Goal: Transaction & Acquisition: Purchase product/service

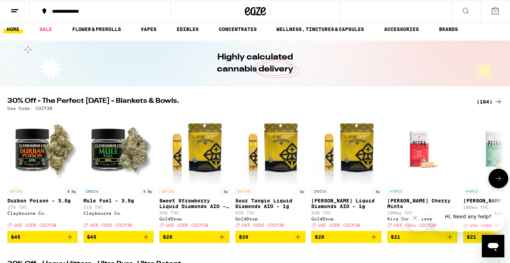
scroll to position [3, 0]
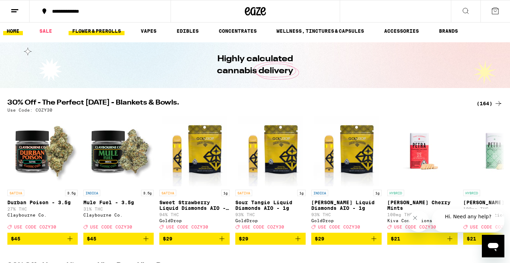
click at [78, 29] on link "FLOWER & PREROLLS" at bounding box center [97, 31] width 56 height 8
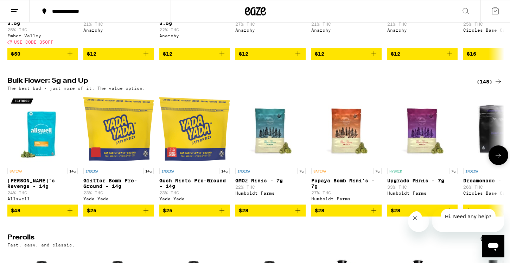
scroll to position [182, 0]
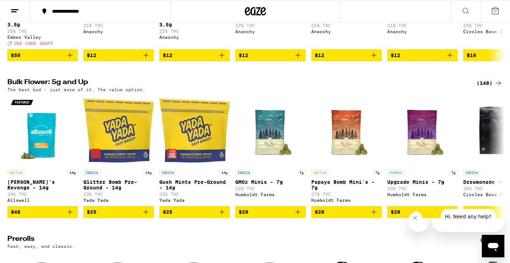
click at [499, 87] on icon at bounding box center [498, 83] width 8 height 8
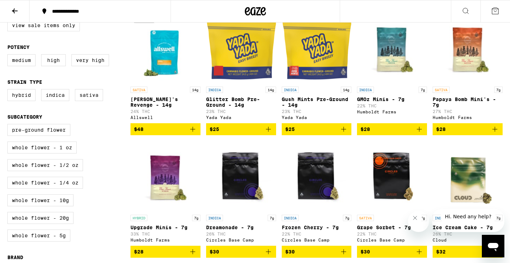
scroll to position [91, 0]
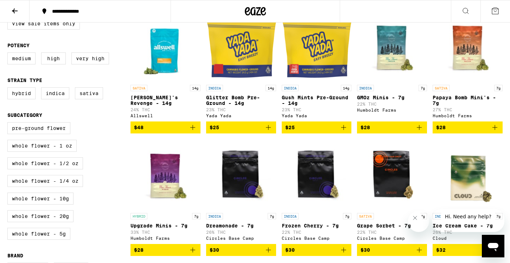
click at [233, 129] on span "$25" at bounding box center [241, 127] width 63 height 8
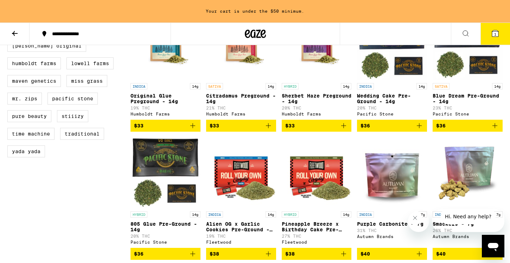
scroll to position [487, 0]
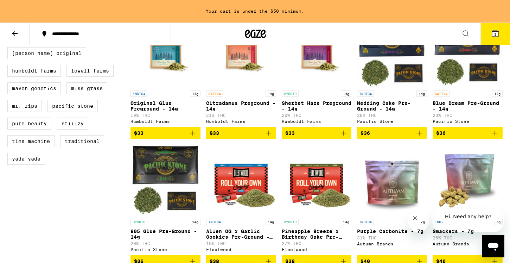
click at [298, 112] on p "Sherbet Haze Preground - 14g" at bounding box center [317, 105] width 70 height 11
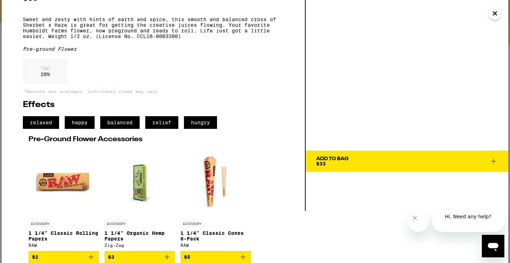
scroll to position [65, 0]
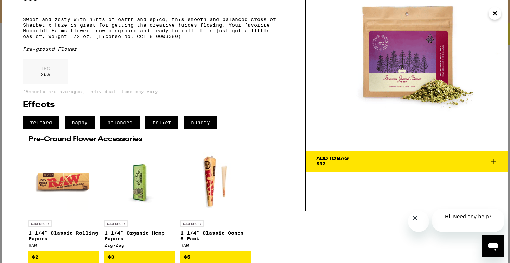
click at [412, 156] on span "Add To Bag $33" at bounding box center [407, 161] width 182 height 10
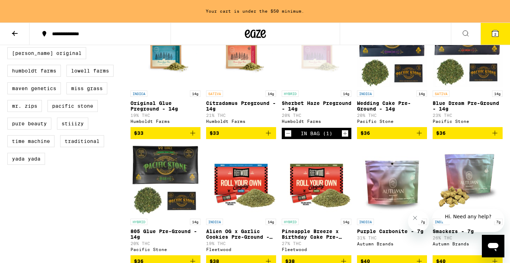
scroll to position [465, 0]
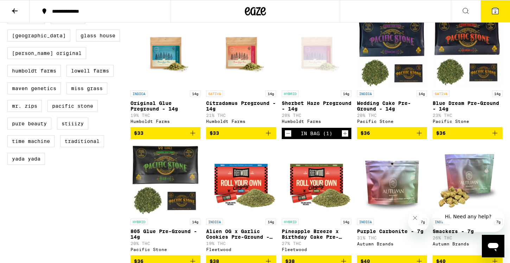
click at [498, 13] on icon at bounding box center [495, 11] width 6 height 6
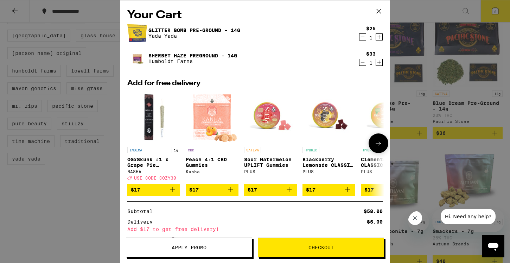
scroll to position [62, 0]
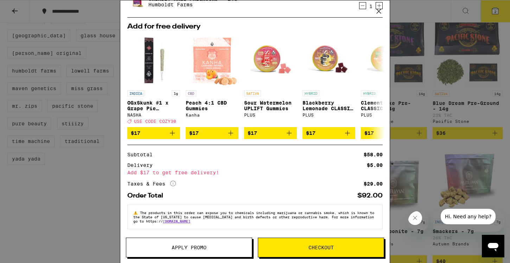
click at [379, 8] on icon at bounding box center [379, 11] width 11 height 11
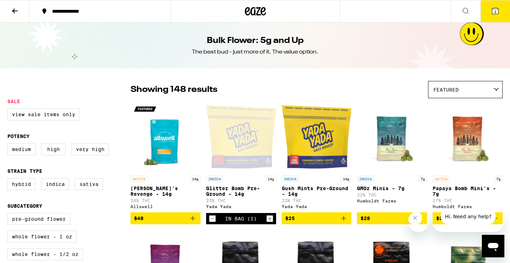
click at [17, 11] on icon at bounding box center [15, 11] width 8 height 8
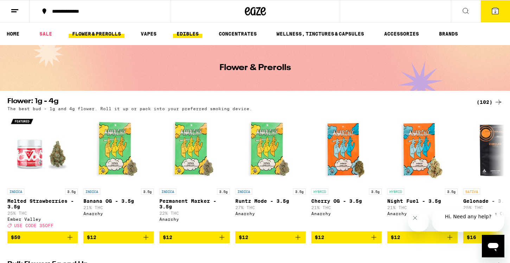
click at [188, 34] on link "EDIBLES" at bounding box center [187, 34] width 29 height 8
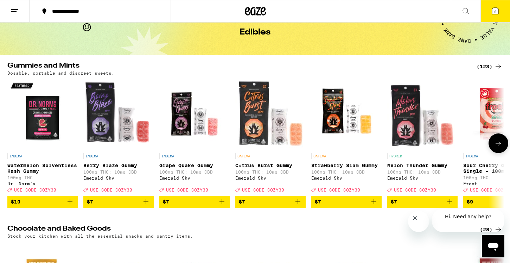
scroll to position [38, 0]
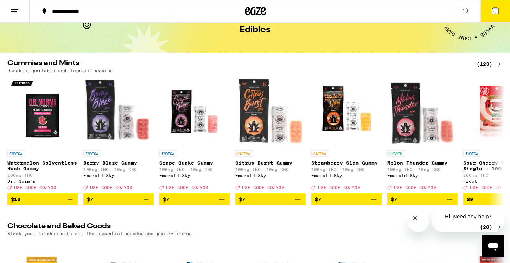
click at [480, 62] on div "(123)" at bounding box center [490, 64] width 26 height 8
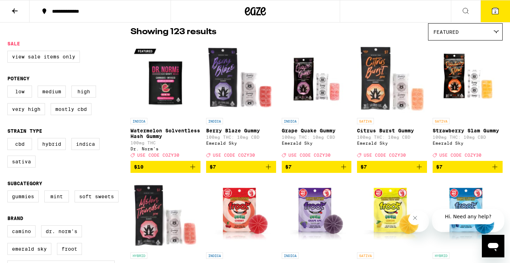
scroll to position [58, 0]
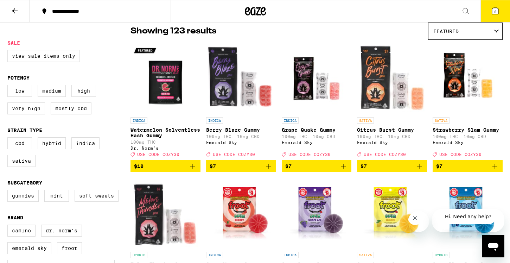
click at [37, 57] on label "View Sale Items Only" at bounding box center [43, 56] width 72 height 12
click at [9, 51] on input "View Sale Items Only" at bounding box center [9, 51] width 0 height 0
checkbox input "true"
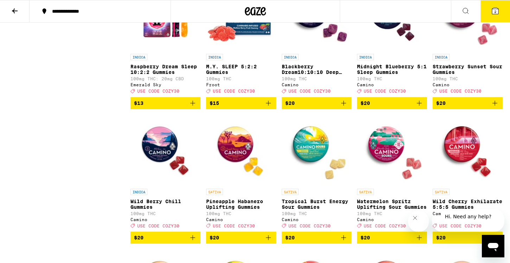
scroll to position [795, 0]
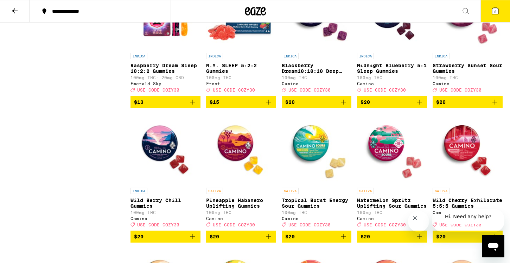
click at [300, 74] on p "Blackberry Dream10:10:10 Deep Sleep Gummies" at bounding box center [317, 68] width 70 height 11
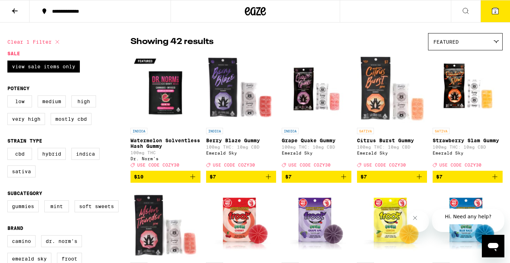
scroll to position [57, 0]
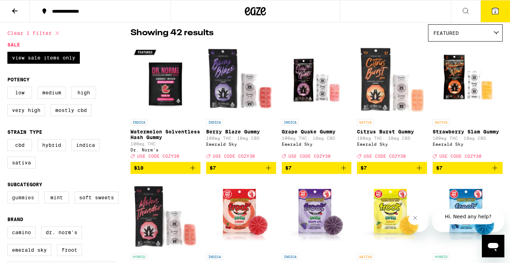
click at [30, 203] on label "Gummies" at bounding box center [22, 197] width 31 height 12
click at [9, 193] on input "Gummies" at bounding box center [9, 192] width 0 height 0
checkbox input "true"
click at [77, 113] on label "Mostly CBD" at bounding box center [71, 110] width 41 height 12
click at [9, 88] on input "Mostly CBD" at bounding box center [9, 88] width 0 height 0
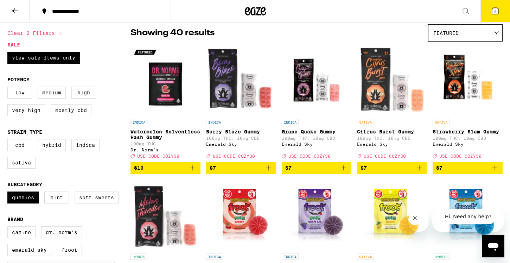
checkbox input "true"
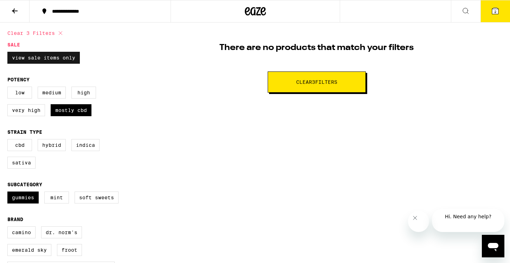
click at [50, 58] on label "View Sale Items Only" at bounding box center [43, 58] width 72 height 12
click at [9, 53] on input "View Sale Items Only" at bounding box center [9, 53] width 0 height 0
checkbox input "false"
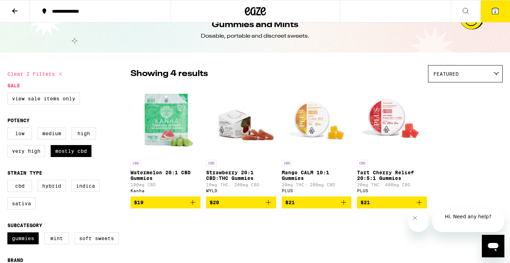
scroll to position [18, 0]
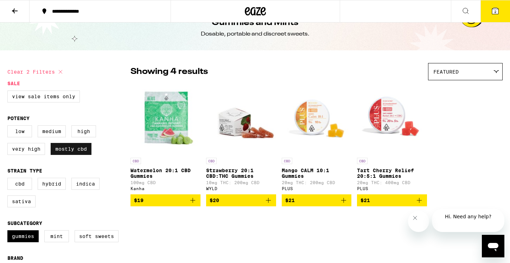
click at [64, 150] on label "Mostly CBD" at bounding box center [71, 149] width 41 height 12
click at [9, 127] on input "Mostly CBD" at bounding box center [9, 126] width 0 height 0
checkbox input "false"
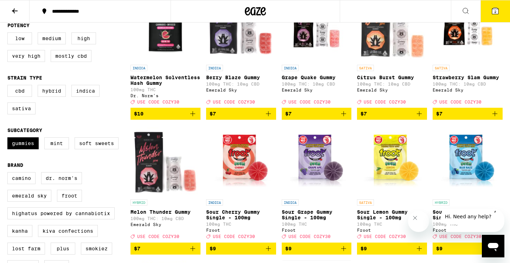
scroll to position [95, 0]
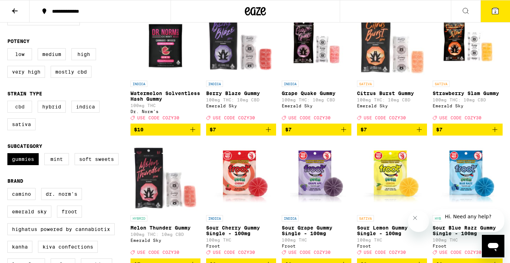
click at [22, 108] on label "CBD" at bounding box center [19, 107] width 25 height 12
click at [9, 102] on input "CBD" at bounding box center [9, 102] width 0 height 0
checkbox input "true"
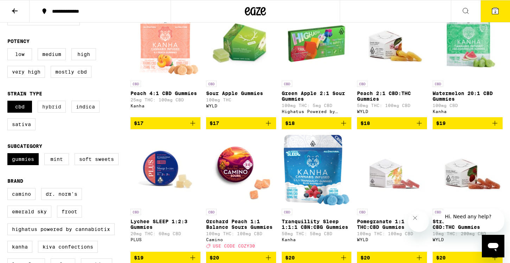
click at [48, 110] on label "Hybrid" at bounding box center [52, 107] width 28 height 12
click at [9, 102] on input "Hybrid" at bounding box center [9, 102] width 0 height 0
checkbox input "true"
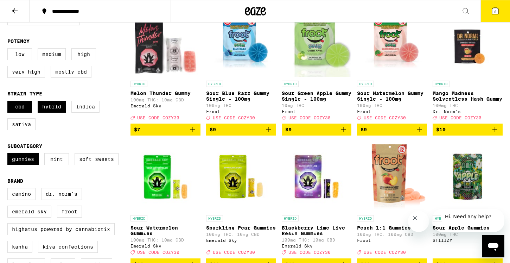
click at [90, 113] on label "Indica" at bounding box center [85, 107] width 28 height 12
click at [9, 102] on input "Indica" at bounding box center [9, 102] width 0 height 0
checkbox input "true"
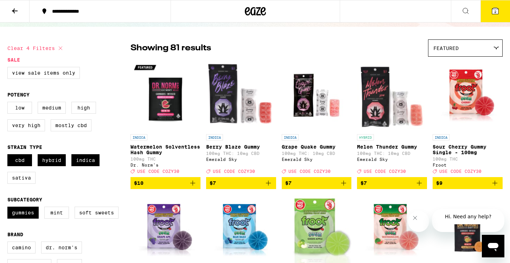
scroll to position [41, 0]
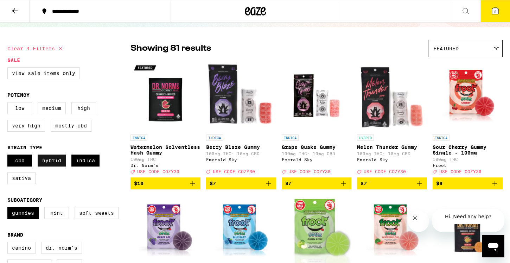
click at [60, 166] on label "Hybrid" at bounding box center [52, 160] width 28 height 12
click at [9, 156] on input "Hybrid" at bounding box center [9, 156] width 0 height 0
checkbox input "false"
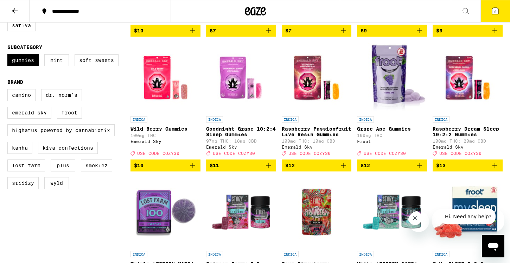
scroll to position [194, 0]
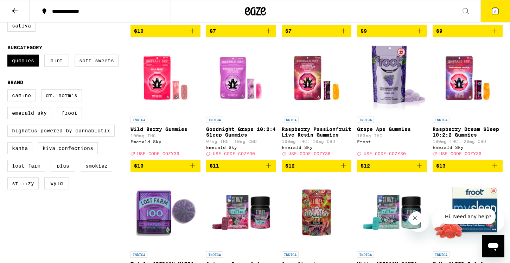
click at [227, 136] on p "Goodnight Grape 10:2:4 Sleep Gummies" at bounding box center [241, 131] width 70 height 11
click at [290, 134] on p "Raspberry Passionfruit Live Resin Gummies" at bounding box center [317, 131] width 70 height 11
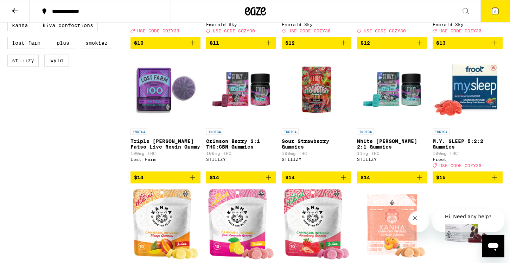
scroll to position [323, 0]
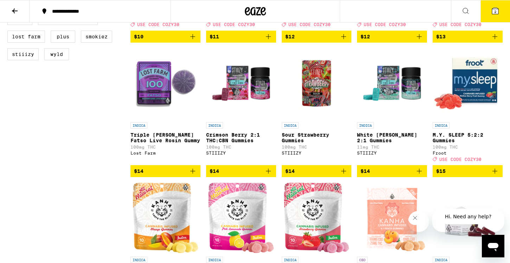
click at [446, 143] on p "M.Y. SLEEP 5:2:2 Gummies" at bounding box center [468, 137] width 70 height 11
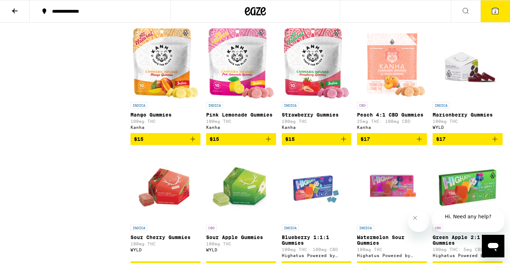
scroll to position [479, 0]
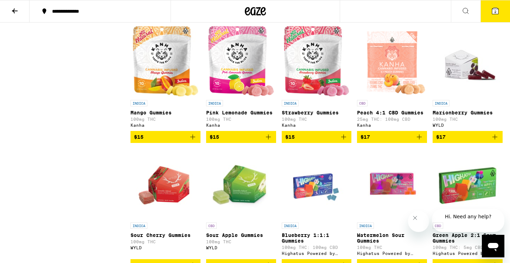
click at [385, 115] on p "Peach 4:1 CBD Gummies" at bounding box center [392, 113] width 70 height 6
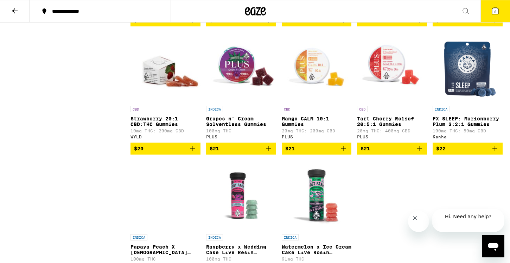
scroll to position [1126, 0]
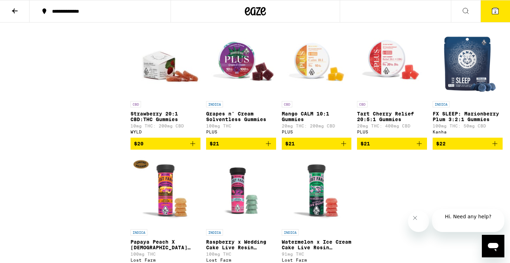
click at [462, 122] on p "FX SLEEP: Marionberry Plum 3:2:1 Gummies" at bounding box center [468, 116] width 70 height 11
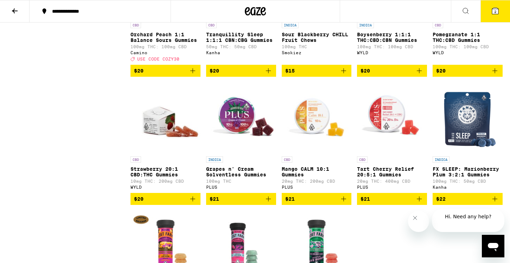
scroll to position [1069, 0]
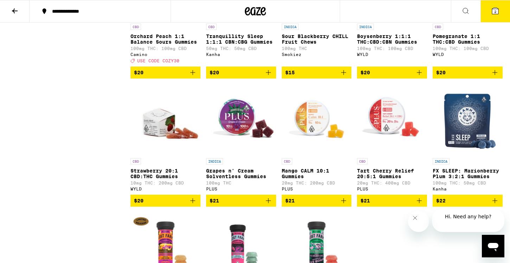
click at [147, 179] on p "Strawberry 20:1 CBD:THC Gummies" at bounding box center [166, 173] width 70 height 11
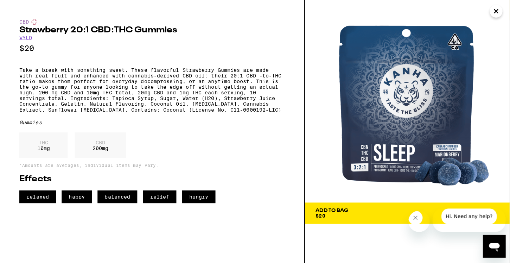
scroll to position [1068, 0]
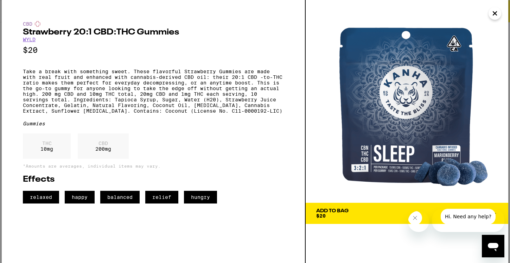
click at [331, 216] on div "Add To Bag $20" at bounding box center [332, 213] width 32 height 10
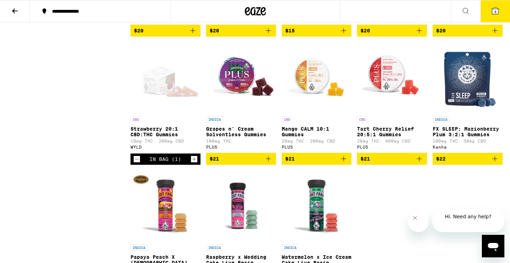
scroll to position [1113, 0]
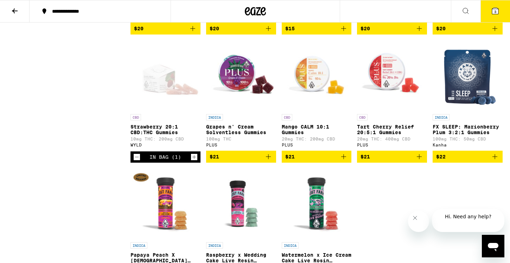
click at [384, 135] on p "Tart Cherry Relief 20:5:1 Gummies" at bounding box center [392, 129] width 70 height 11
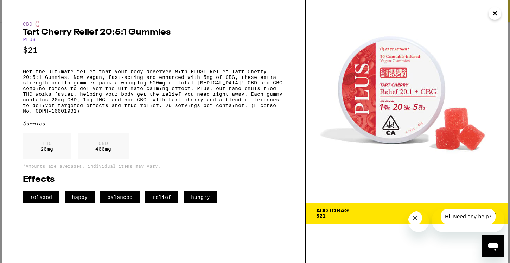
click at [374, 210] on span "Add To Bag $21" at bounding box center [407, 213] width 182 height 10
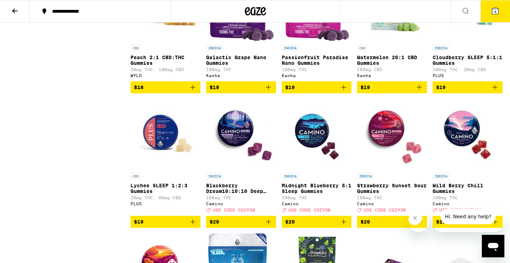
scroll to position [755, 0]
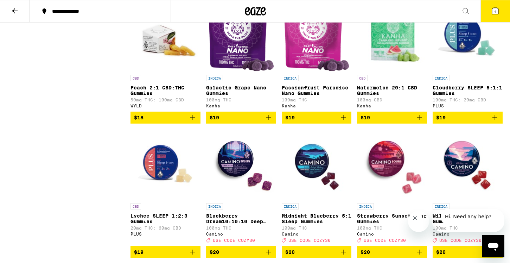
click at [492, 17] on button "4" at bounding box center [496, 11] width 30 height 22
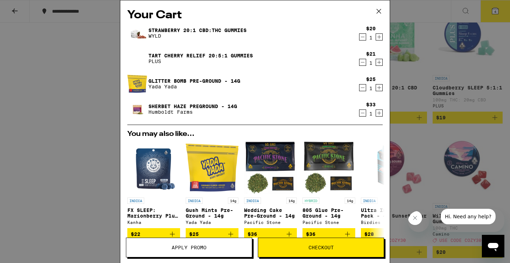
click at [364, 37] on icon "Decrement" at bounding box center [363, 37] width 6 height 8
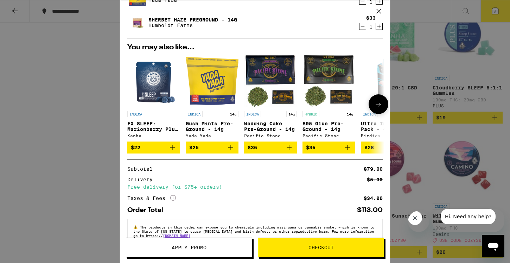
scroll to position [80, 0]
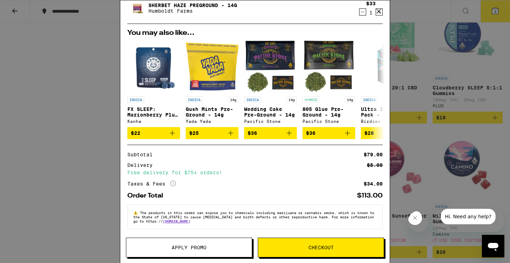
click at [319, 247] on span "Checkout" at bounding box center [321, 247] width 25 height 5
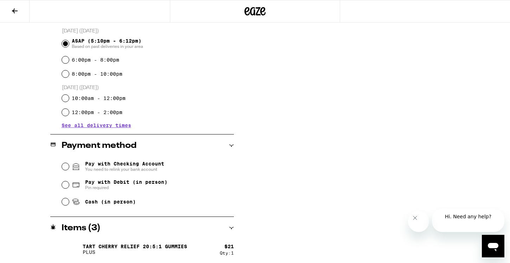
scroll to position [199, 0]
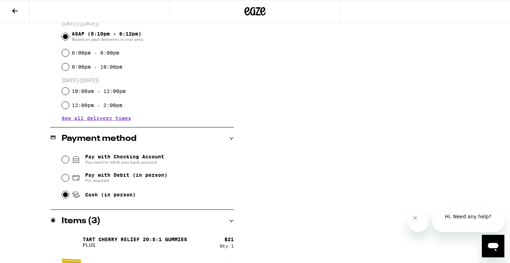
click at [65, 195] on input "Cash (in person)" at bounding box center [65, 194] width 7 height 7
radio input "true"
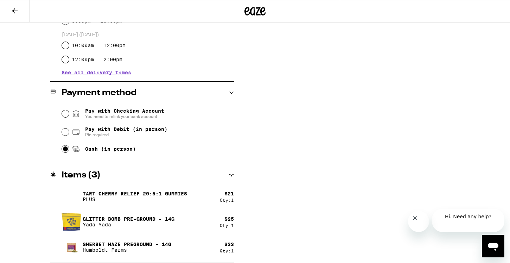
scroll to position [0, 0]
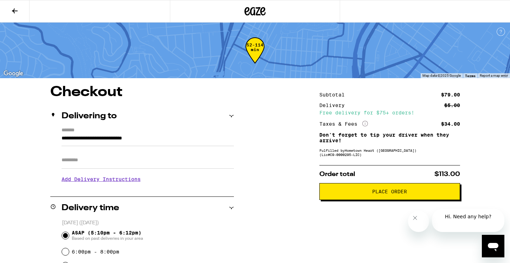
click at [362, 200] on button "Place Order" at bounding box center [390, 191] width 141 height 17
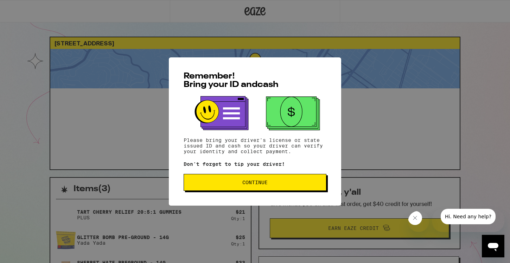
click at [241, 187] on button "Continue" at bounding box center [255, 182] width 143 height 17
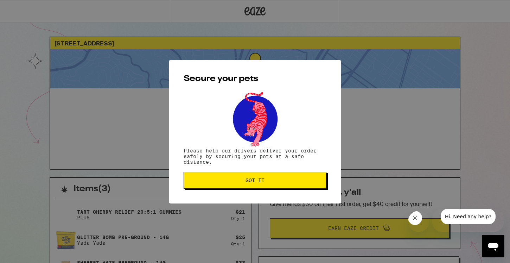
click at [241, 187] on button "Got it" at bounding box center [255, 180] width 143 height 17
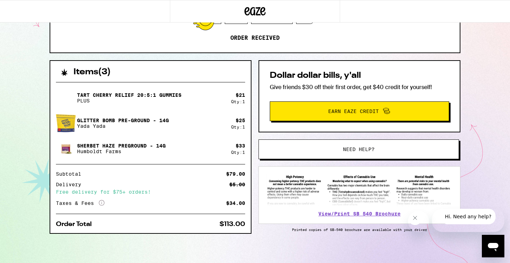
scroll to position [122, 0]
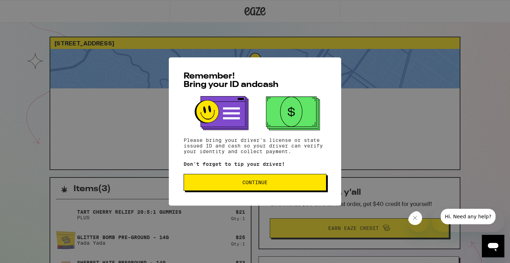
click at [270, 183] on span "Continue" at bounding box center [255, 182] width 131 height 5
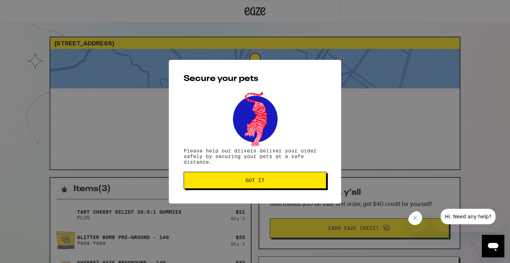
click at [270, 183] on span "Got it" at bounding box center [255, 180] width 131 height 5
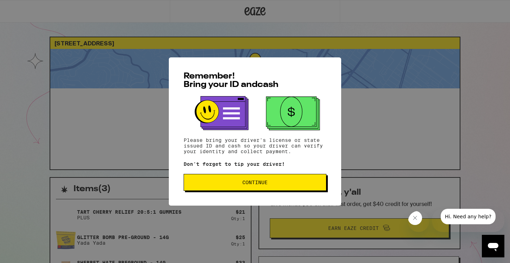
click at [215, 185] on span "Continue" at bounding box center [255, 182] width 131 height 5
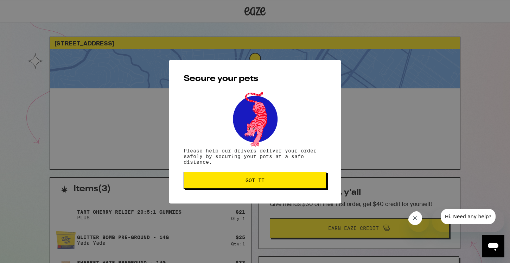
click at [238, 187] on button "Got it" at bounding box center [255, 180] width 143 height 17
